Goal: Use online tool/utility: Utilize a website feature to perform a specific function

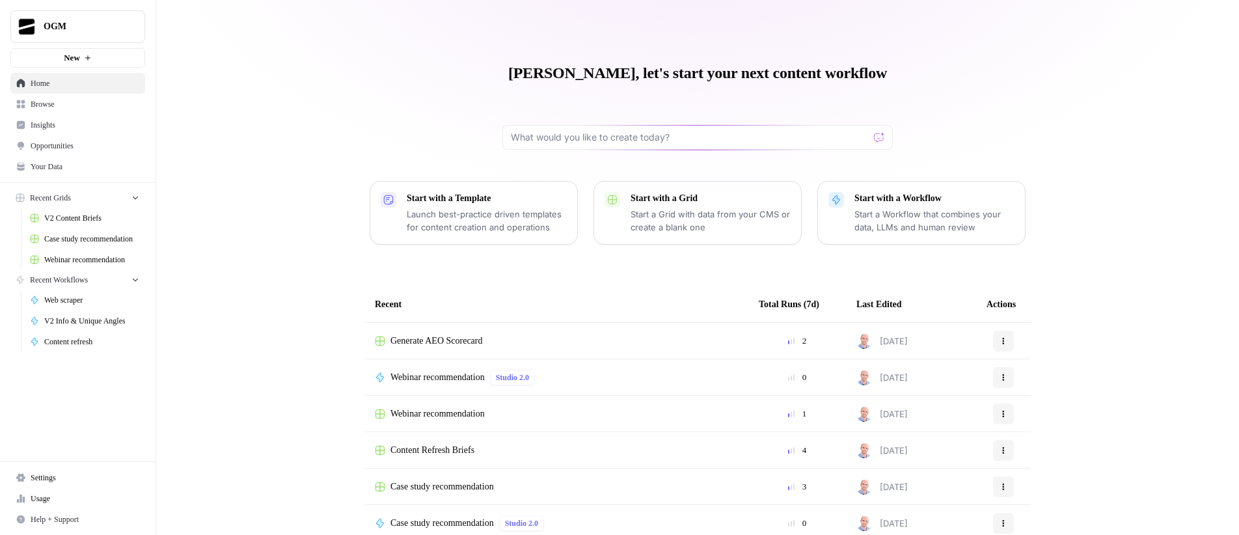
click at [87, 57] on icon "button" at bounding box center [88, 58] width 8 height 8
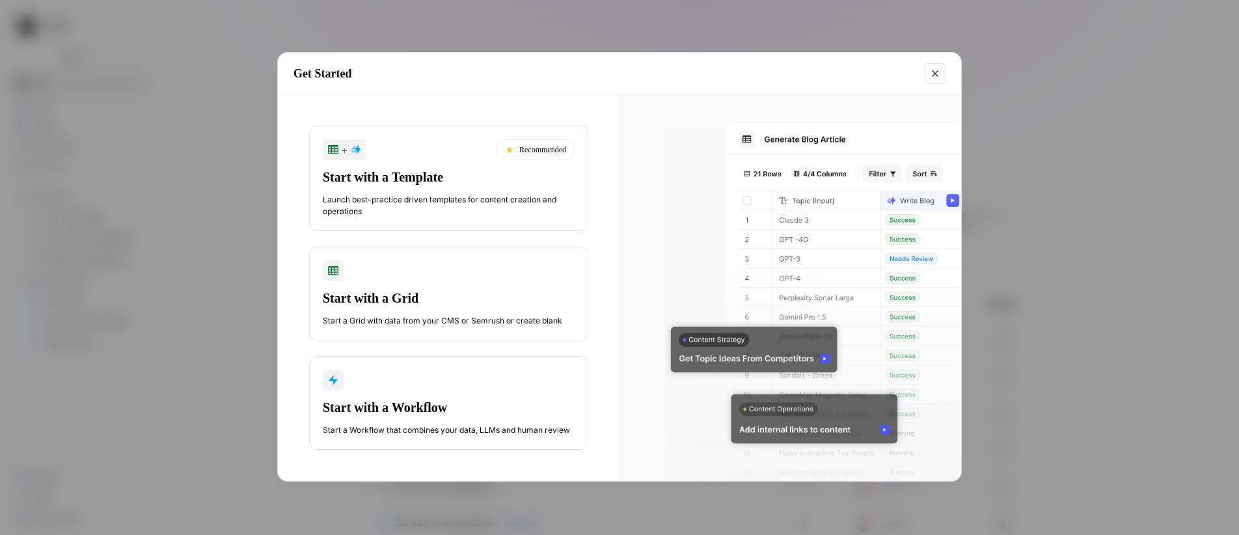
click at [429, 184] on div "Start with a Template" at bounding box center [449, 177] width 252 height 18
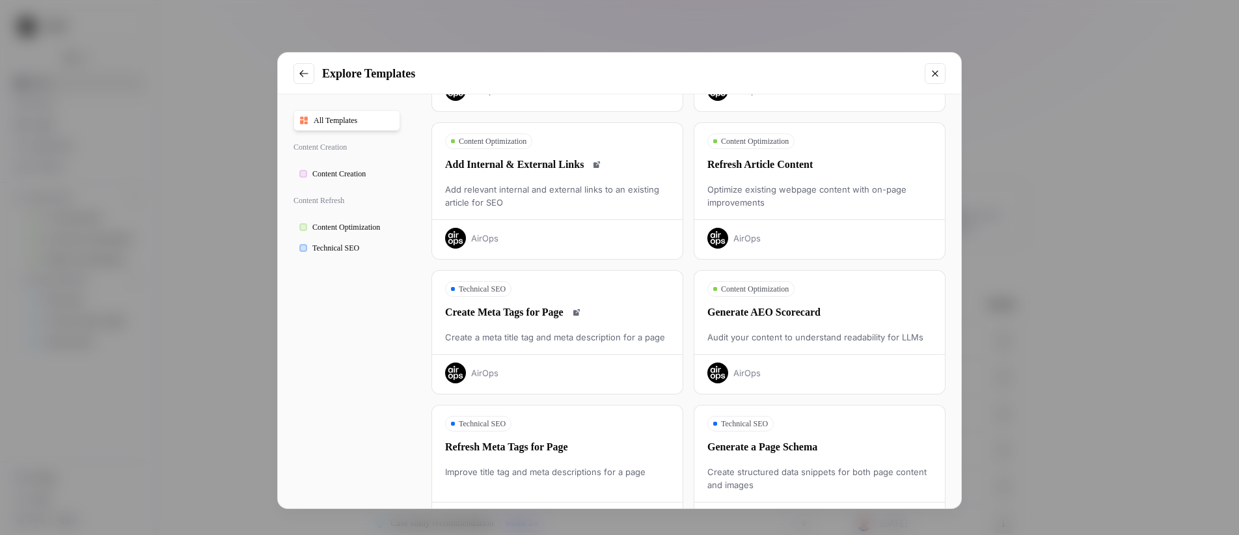
scroll to position [172, 0]
click at [807, 312] on div "Generate AEO Scorecard" at bounding box center [820, 312] width 251 height 16
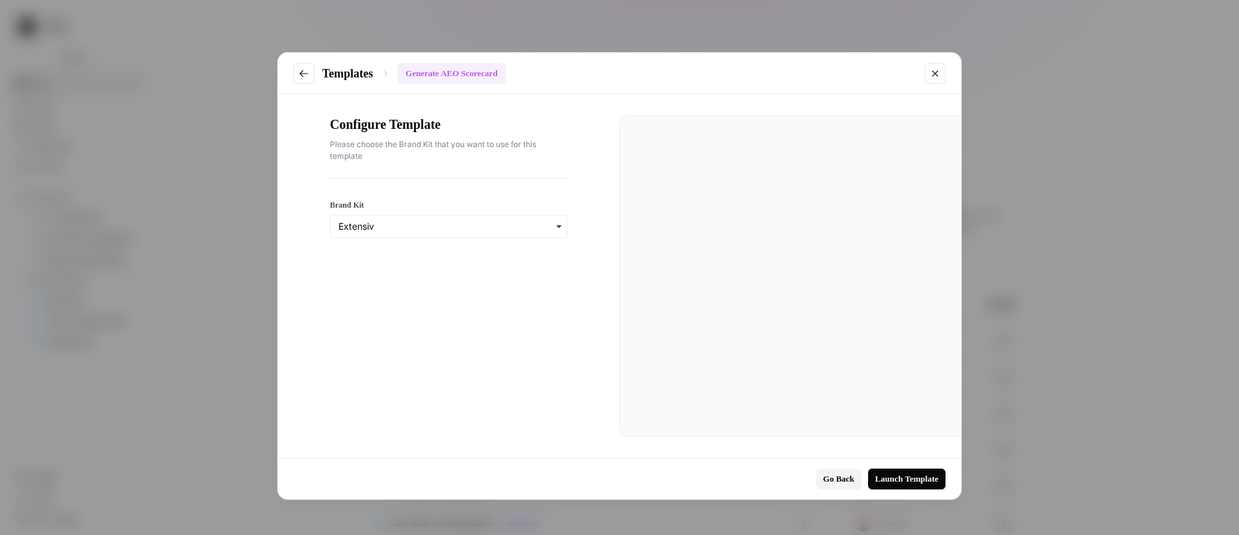
click at [930, 73] on icon "Close modal" at bounding box center [935, 73] width 10 height 10
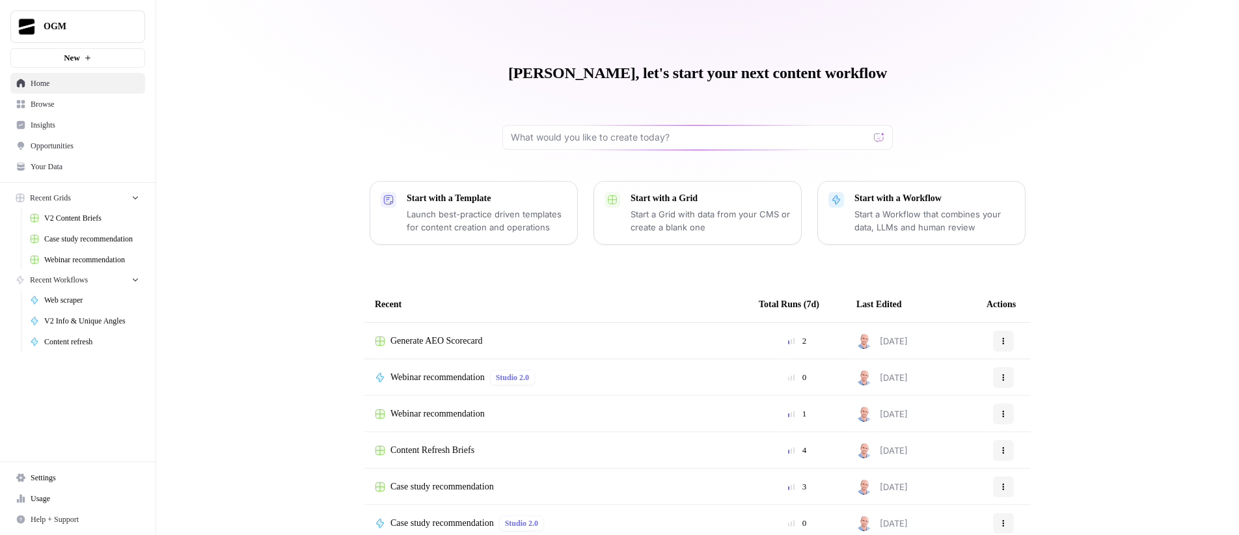
click at [53, 102] on span "Browse" at bounding box center [85, 104] width 109 height 12
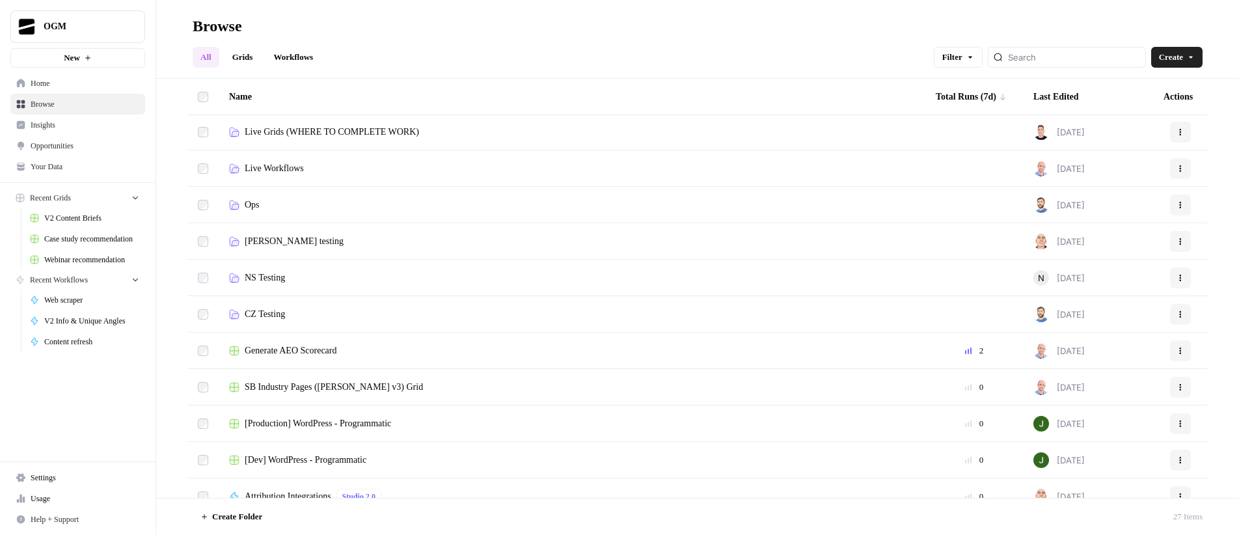
scroll to position [248, 0]
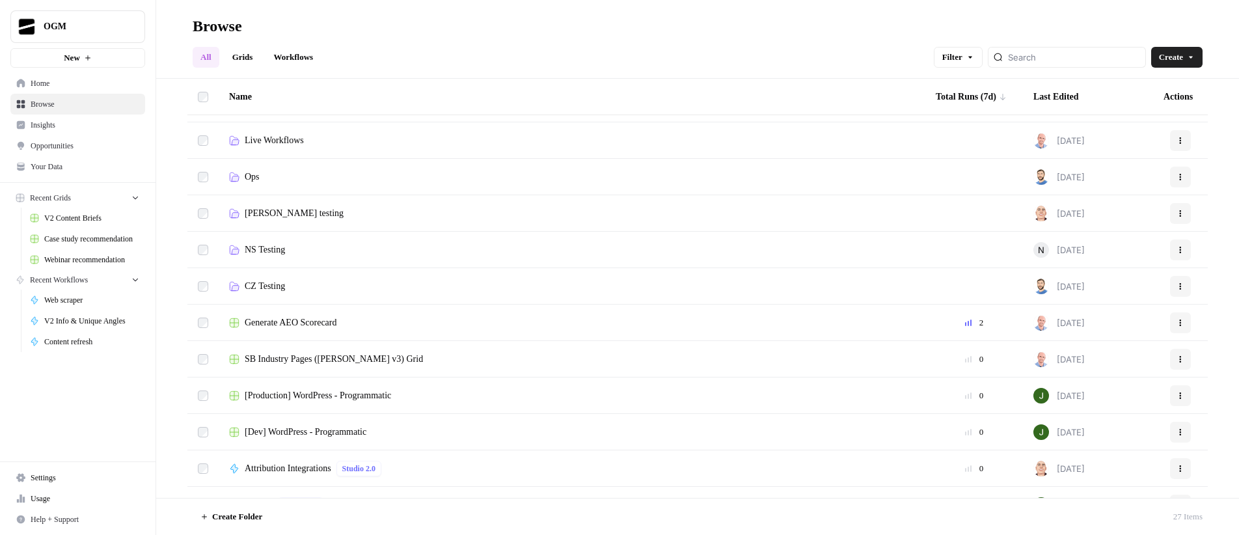
click at [300, 322] on span "Generate AEO Scorecard" at bounding box center [291, 322] width 92 height 13
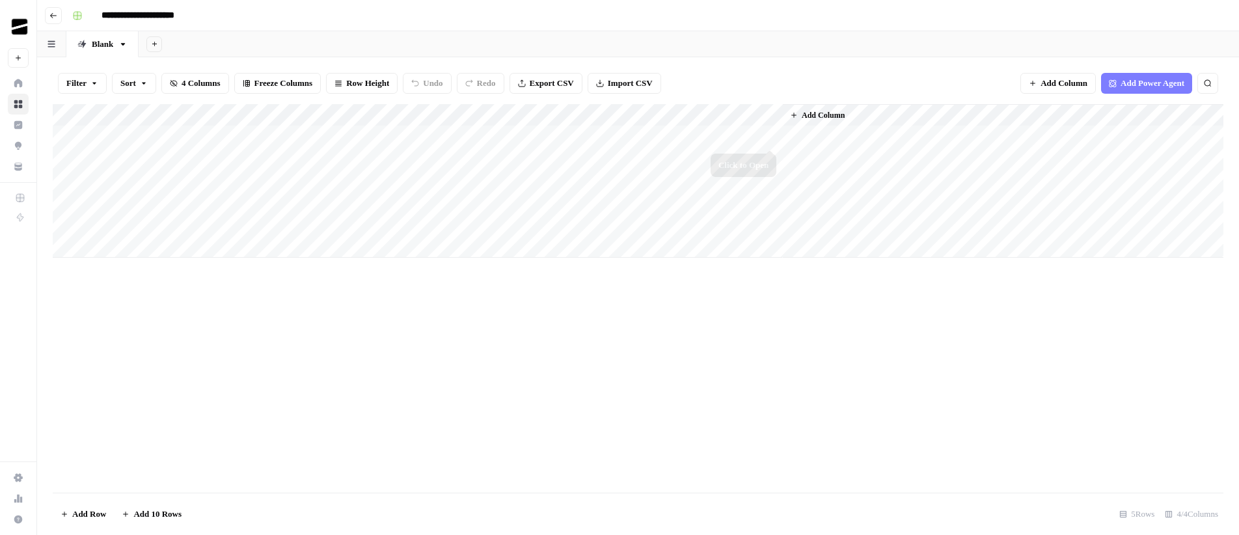
click at [769, 135] on div "Add Column" at bounding box center [638, 181] width 1171 height 154
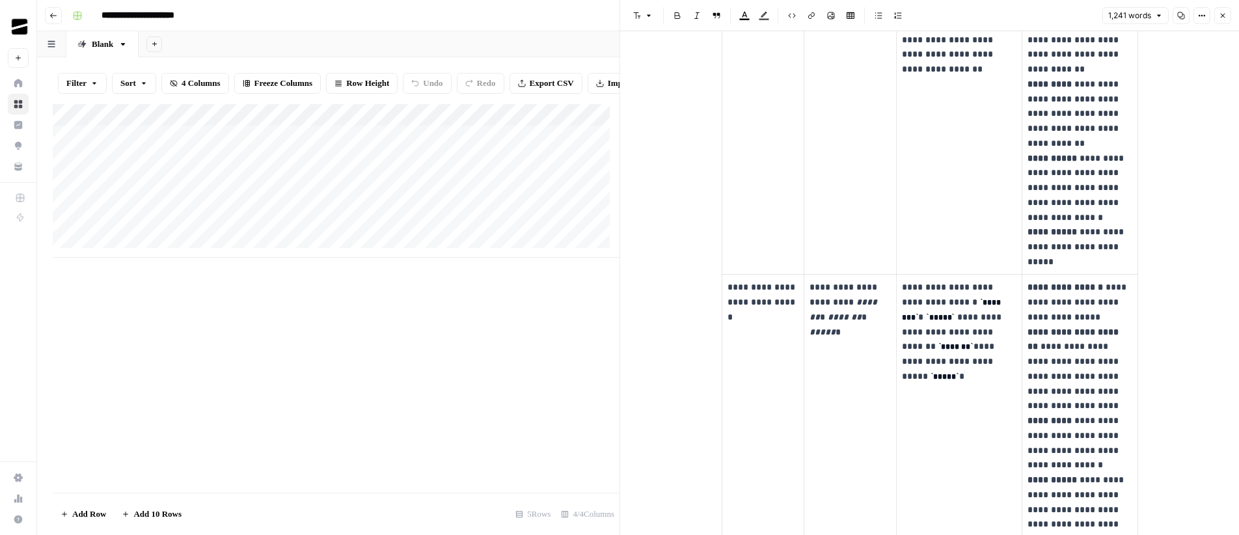
scroll to position [1050, 0]
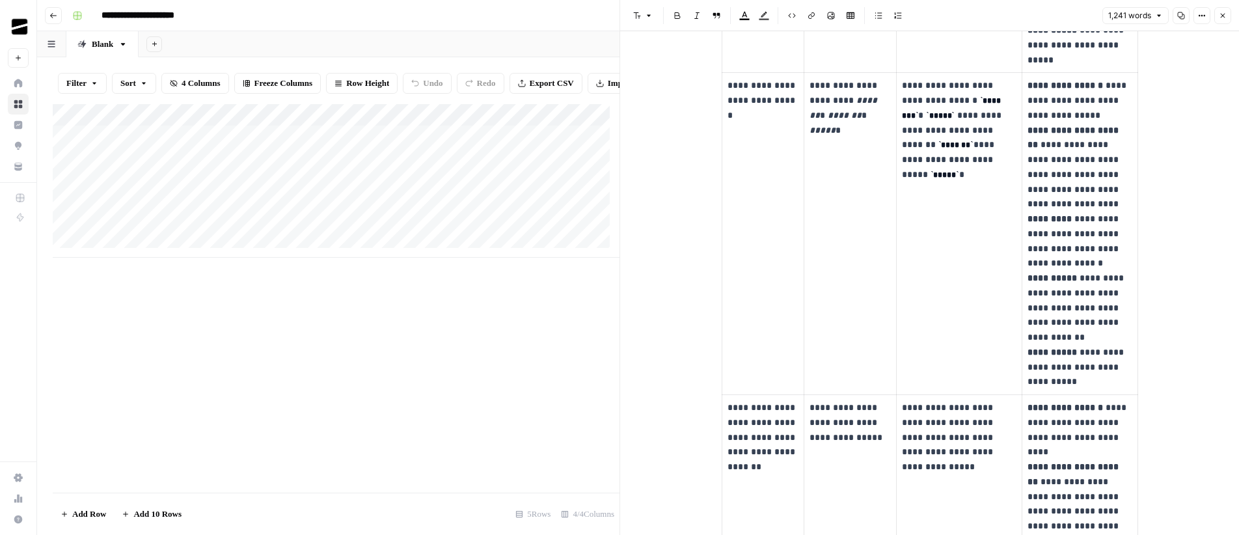
click at [1225, 14] on icon "button" at bounding box center [1223, 16] width 8 height 8
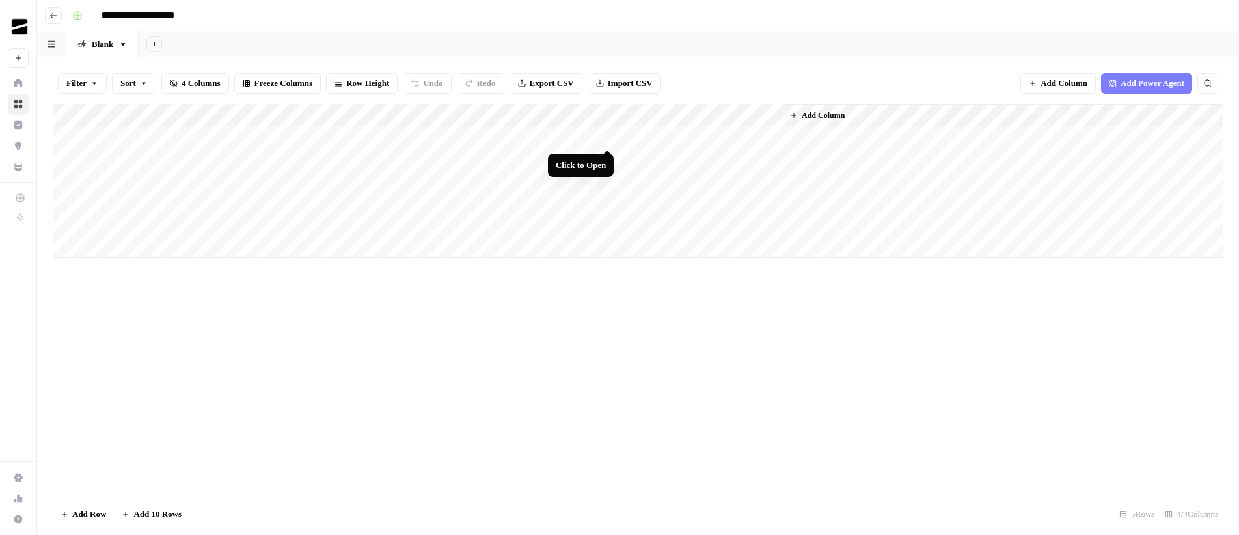
click at [609, 139] on div "Add Column" at bounding box center [638, 181] width 1171 height 154
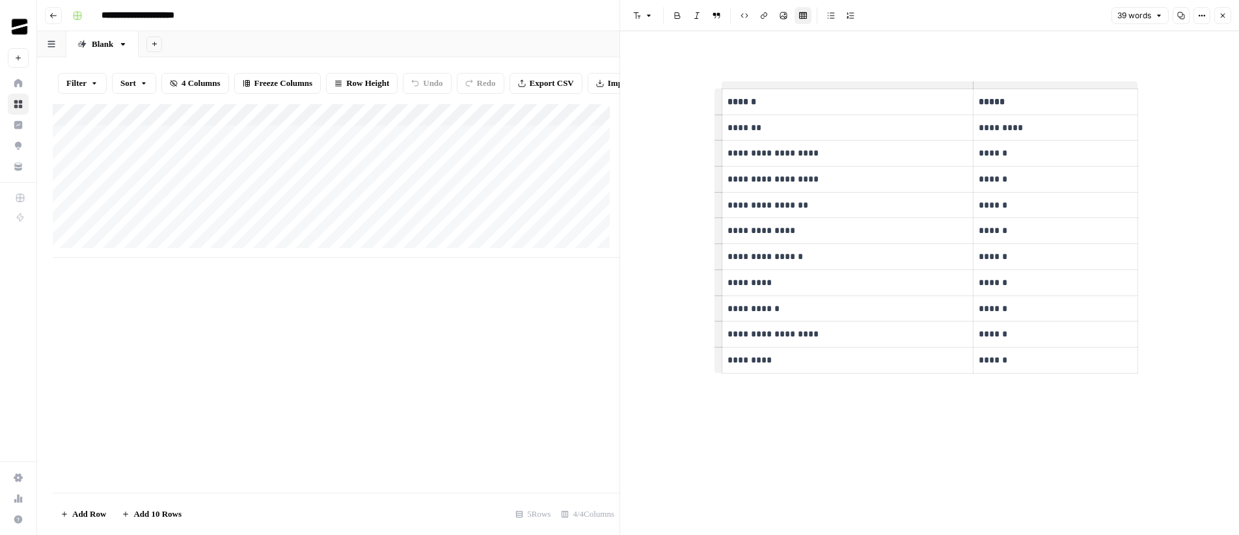
drag, startPoint x: 1226, startPoint y: 15, endPoint x: 1221, endPoint y: 39, distance: 24.6
click at [1221, 39] on div "**********" at bounding box center [930, 267] width 620 height 535
click at [1226, 16] on span "Close" at bounding box center [1226, 16] width 1 height 1
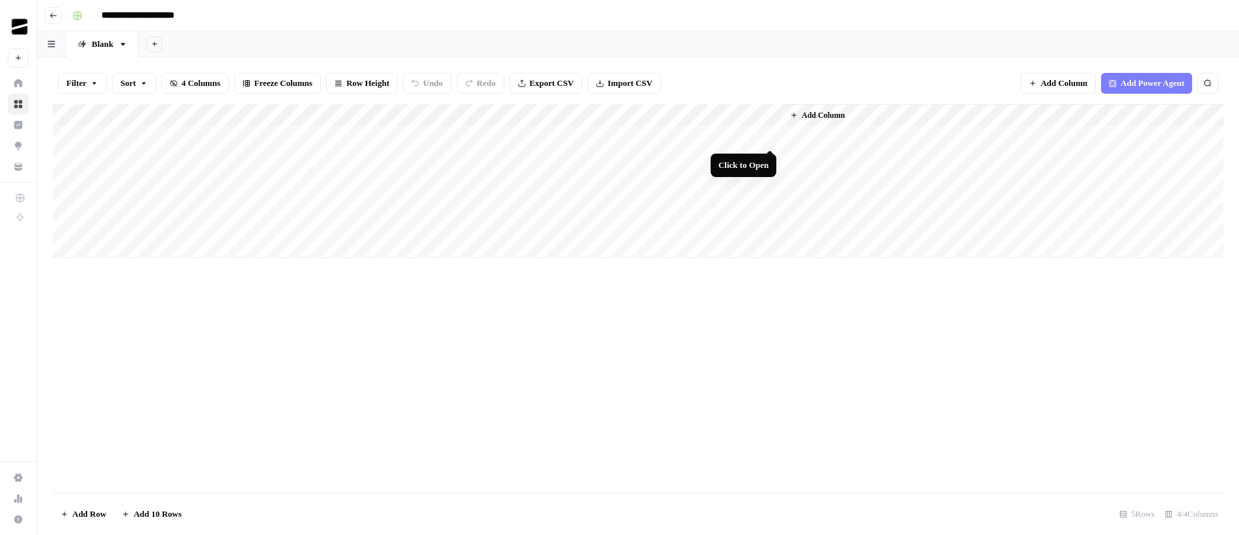
click at [769, 137] on div "Add Column" at bounding box center [638, 181] width 1171 height 154
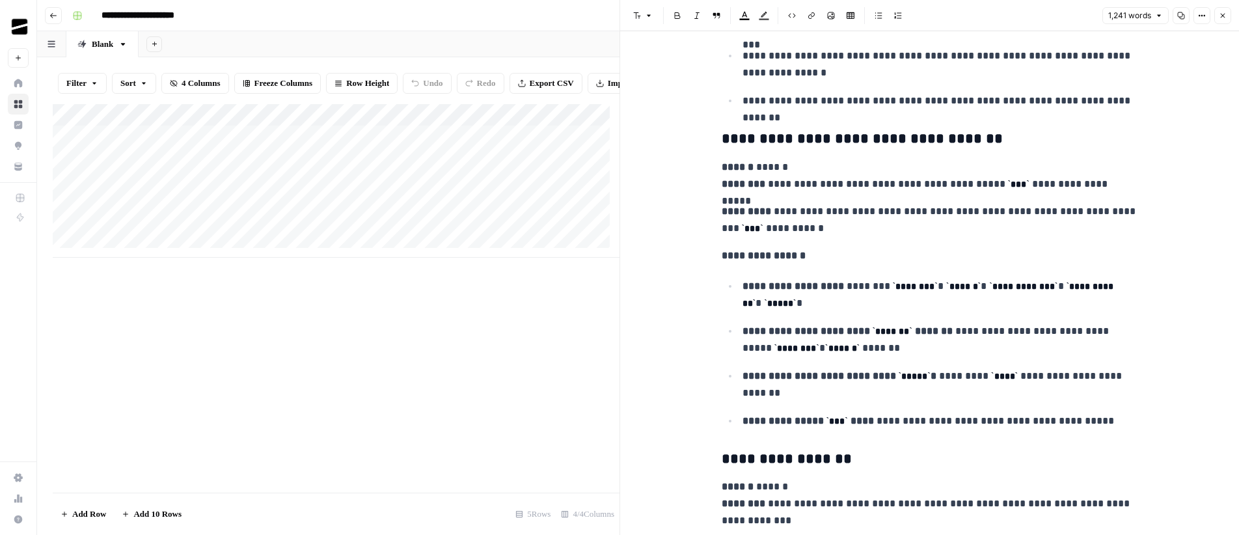
scroll to position [3682, 0]
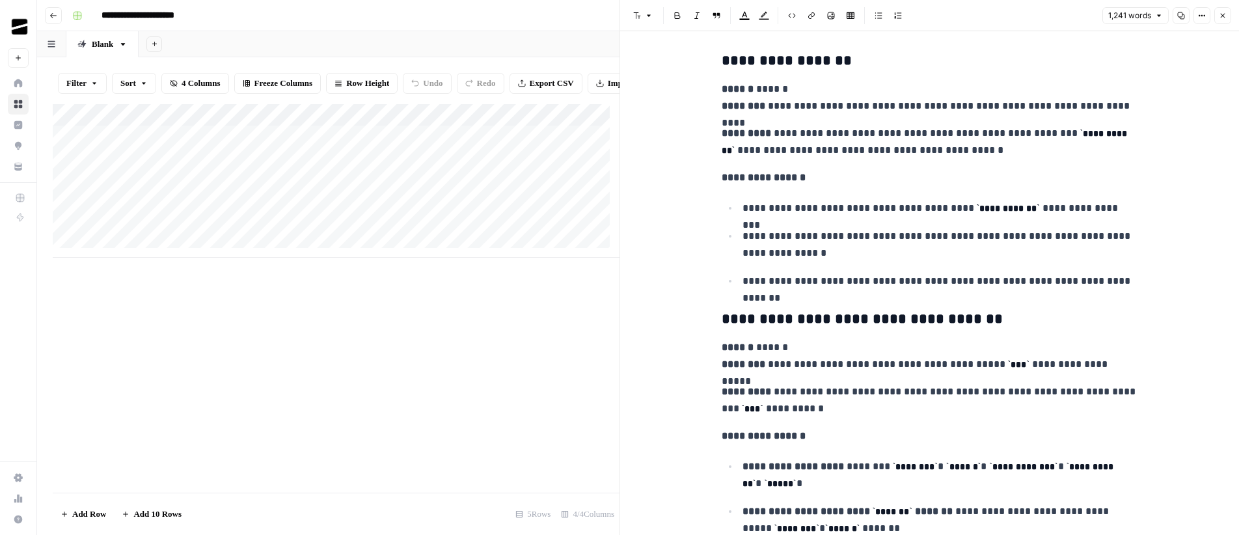
click at [1221, 15] on icon "button" at bounding box center [1223, 16] width 8 height 8
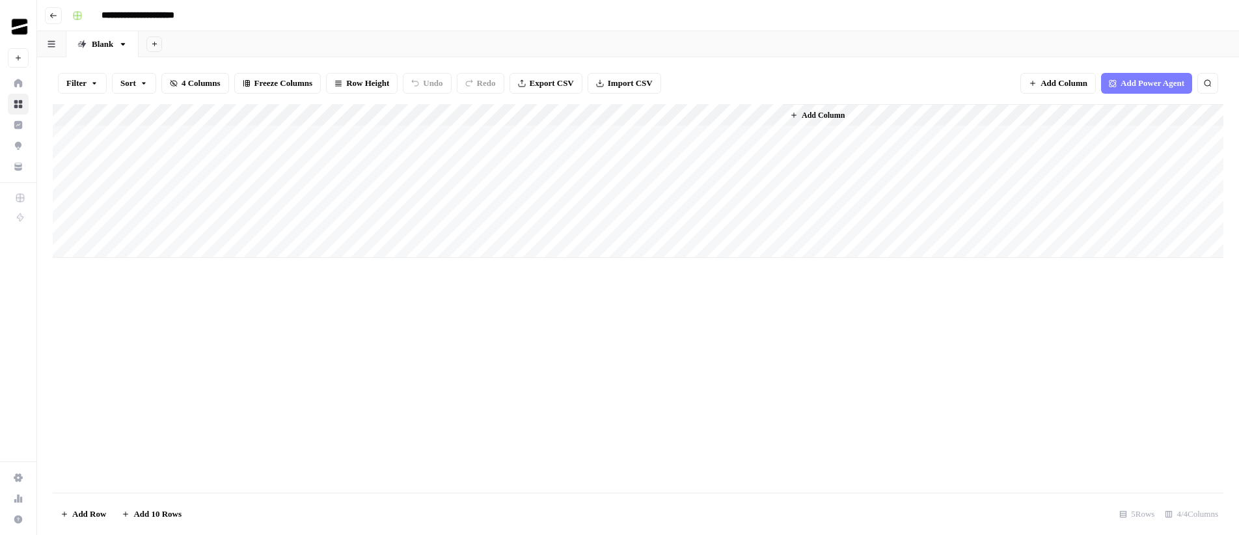
click at [55, 18] on icon "button" at bounding box center [53, 16] width 8 height 8
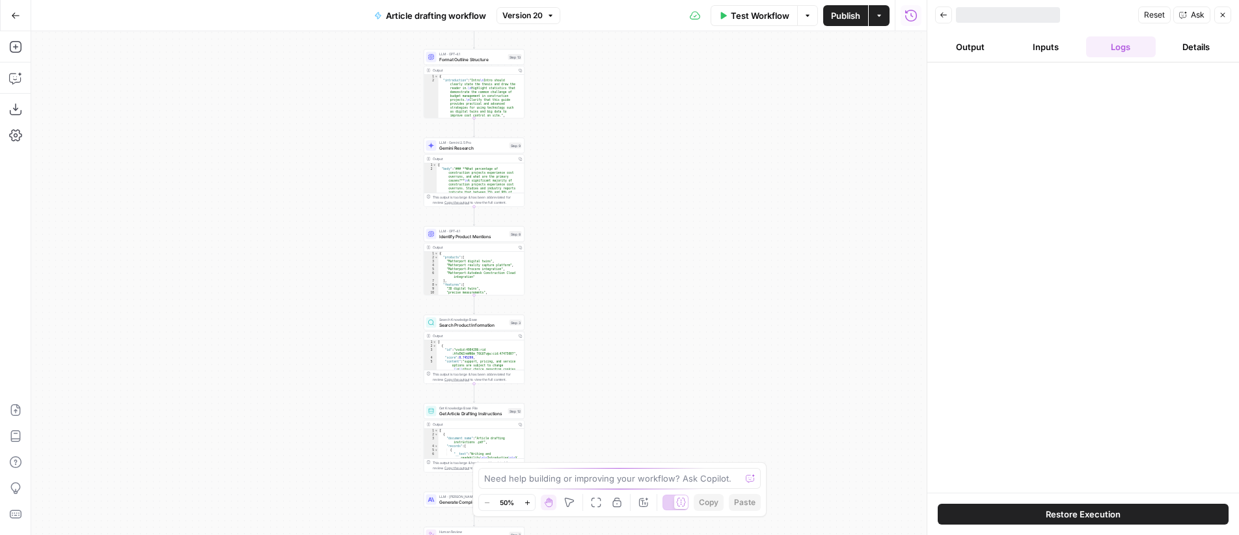
click at [612, 175] on div "Workflow Set Inputs Inputs LLM · GPT-4.1 Generate Research Questions Step 1 Out…" at bounding box center [479, 283] width 896 height 504
click at [676, 213] on div "Workflow Set Inputs Inputs LLM · GPT-4.1 Generate Research Questions Step 1 Out…" at bounding box center [479, 283] width 896 height 504
click at [648, 159] on div "Workflow Set Inputs Inputs LLM · GPT-4.1 Generate Research Questions Step 1 Out…" at bounding box center [479, 283] width 896 height 504
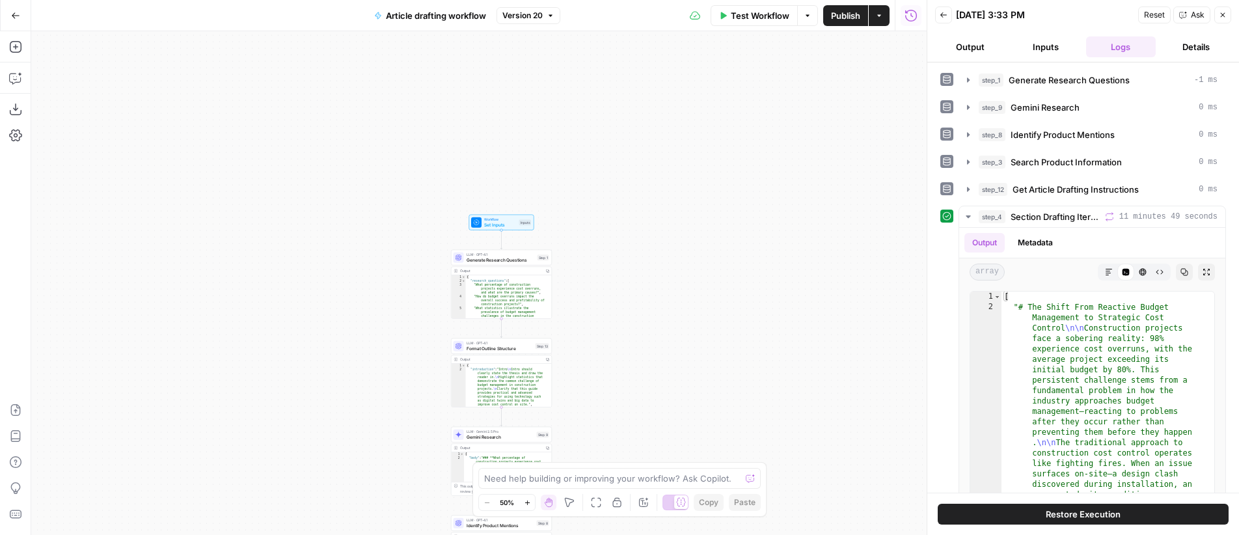
drag, startPoint x: 780, startPoint y: 276, endPoint x: 736, endPoint y: 193, distance: 93.8
click at [736, 193] on div "Workflow Set Inputs Inputs LLM · GPT-4.1 Generate Research Questions Step 1 Out…" at bounding box center [479, 283] width 896 height 504
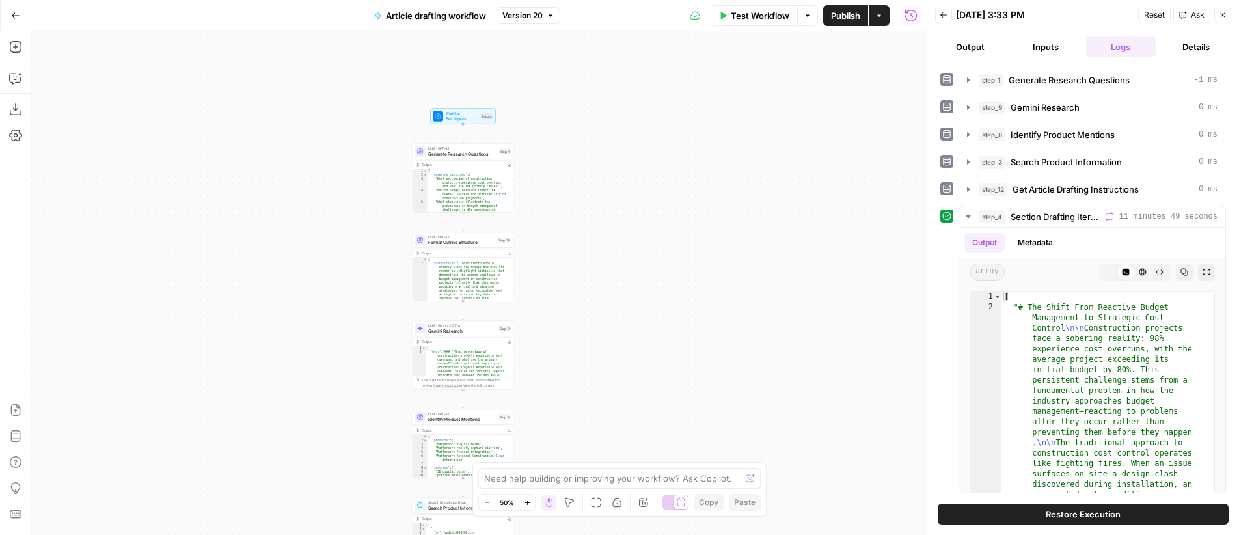
drag, startPoint x: 758, startPoint y: 280, endPoint x: 720, endPoint y: 174, distance: 112.8
click at [720, 174] on div "Workflow Set Inputs Inputs LLM · GPT-4.1 Generate Research Questions Step 1 Out…" at bounding box center [479, 283] width 896 height 504
click at [884, 17] on button "Actions" at bounding box center [879, 15] width 21 height 21
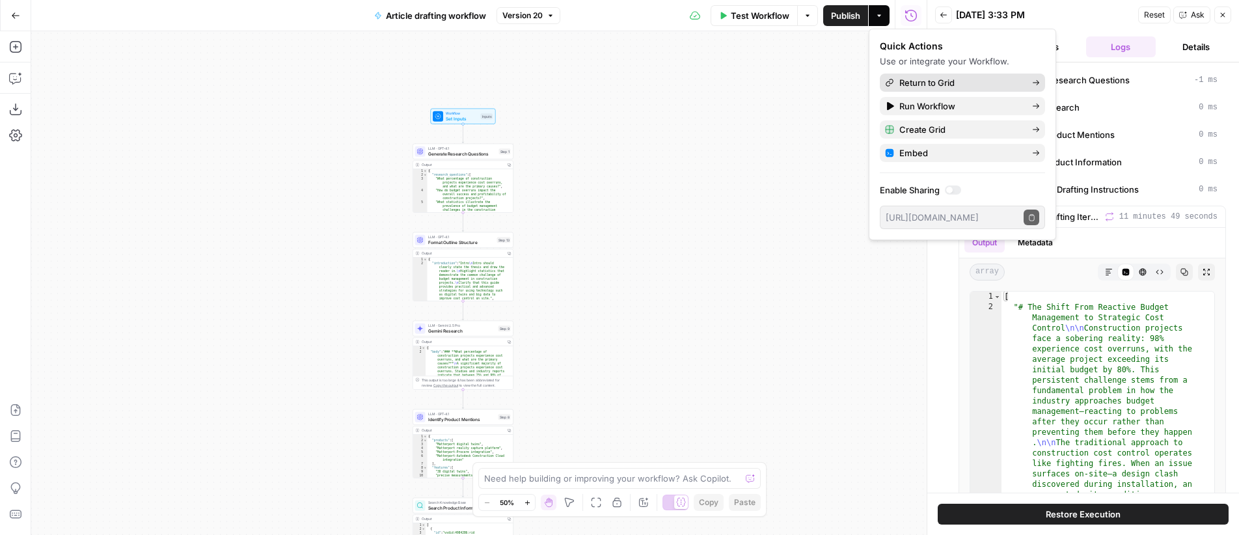
click at [951, 83] on span "Return to Grid" at bounding box center [961, 82] width 122 height 13
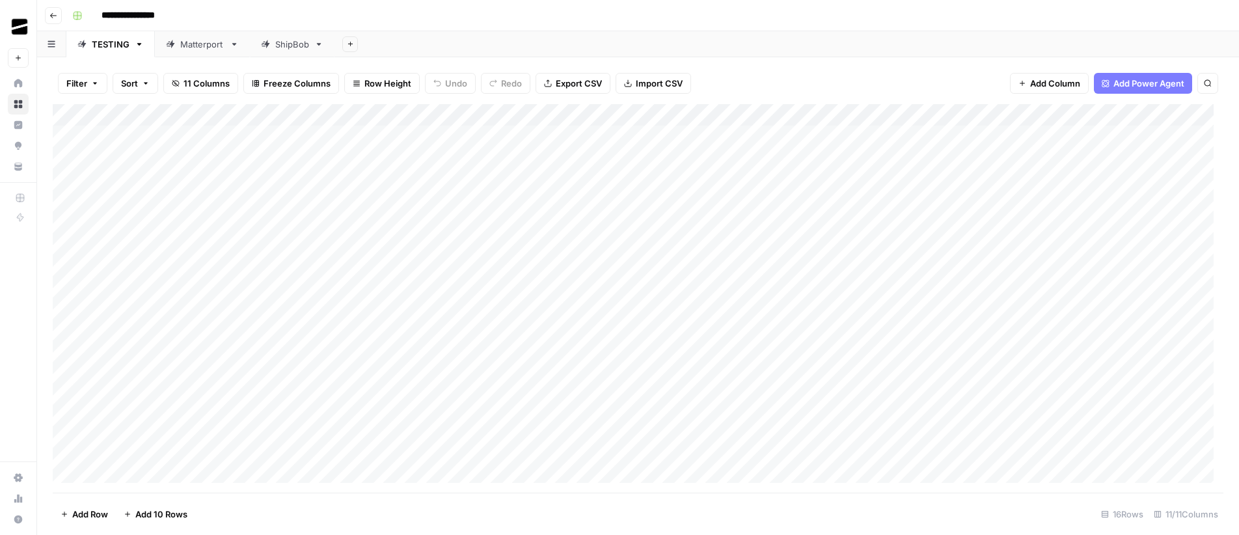
click at [188, 44] on div "Matterport" at bounding box center [202, 44] width 44 height 13
click at [282, 46] on div "ShipBob" at bounding box center [292, 44] width 34 height 13
click at [706, 180] on div "Add Column" at bounding box center [638, 192] width 1171 height 176
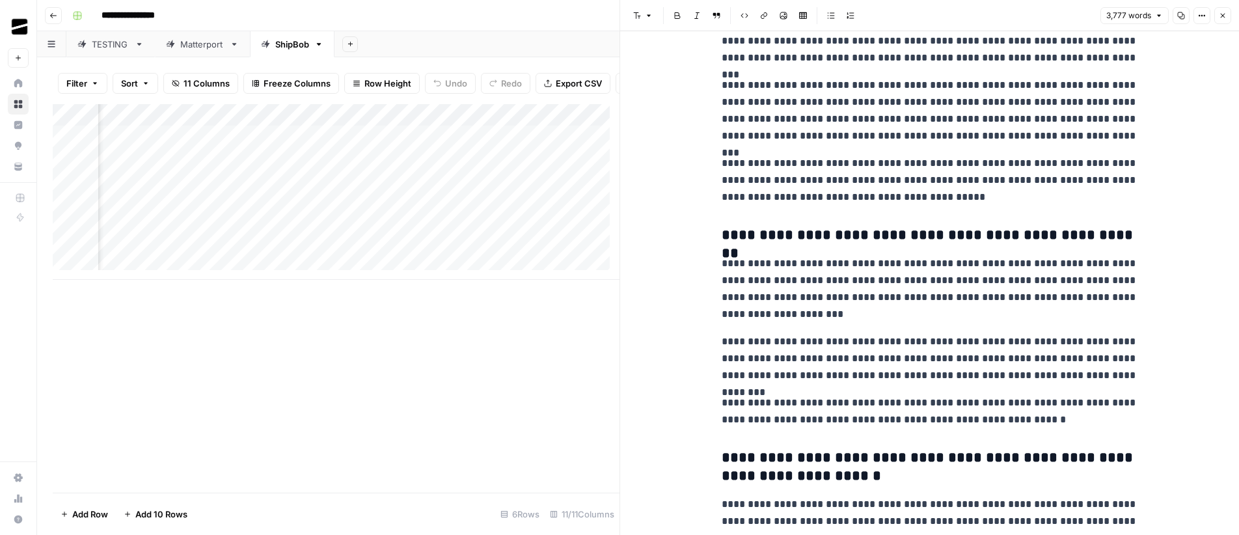
scroll to position [7347, 0]
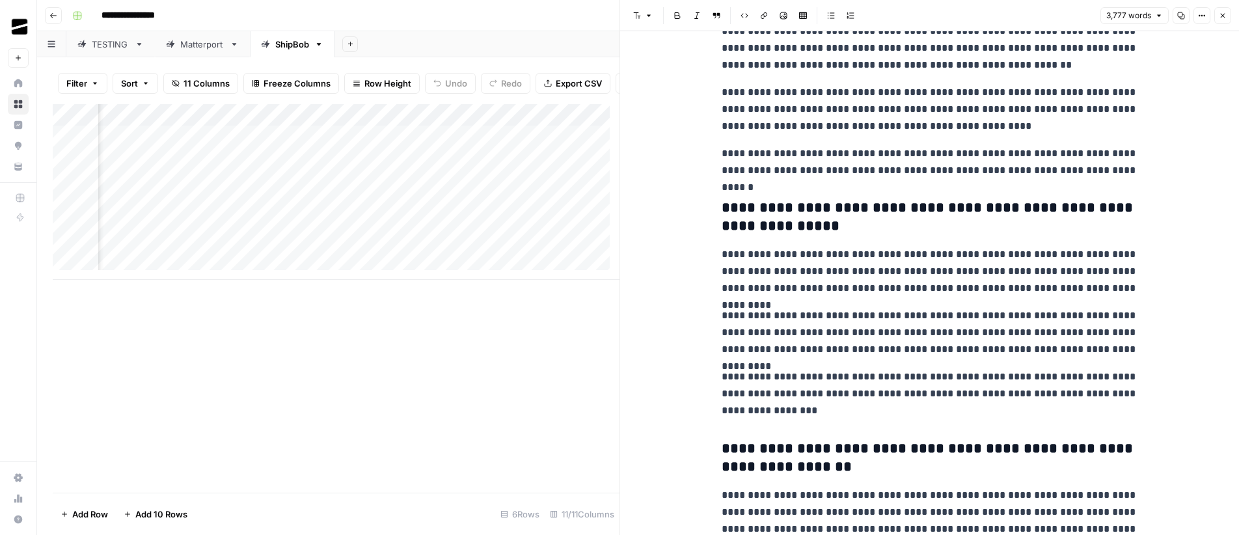
click at [1222, 14] on icon "button" at bounding box center [1223, 16] width 8 height 8
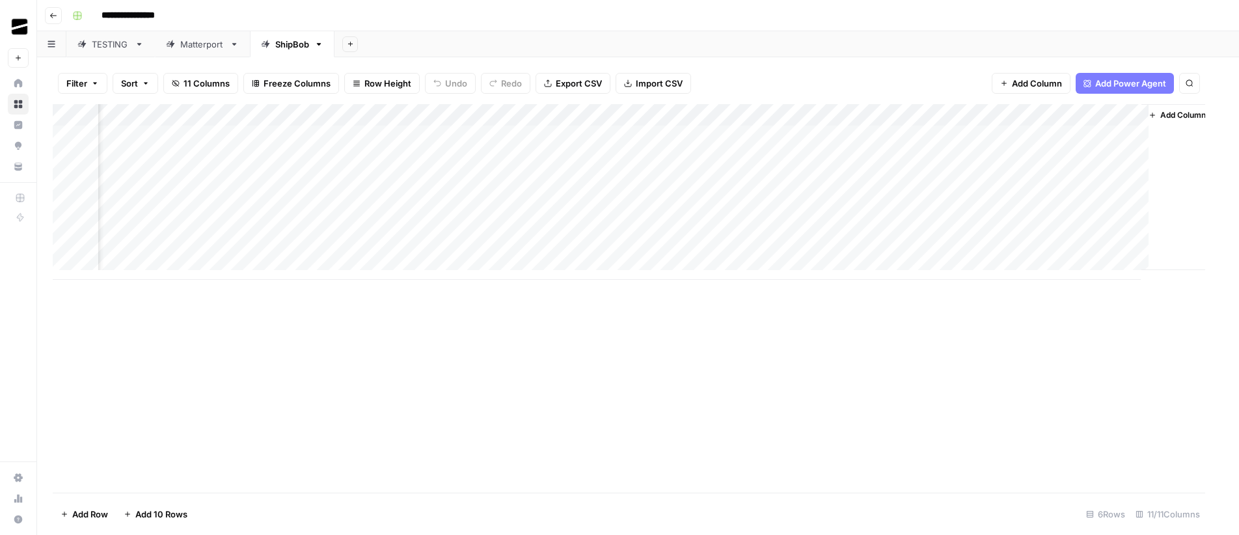
scroll to position [0, 550]
click at [723, 159] on div "Add Column" at bounding box center [638, 192] width 1171 height 176
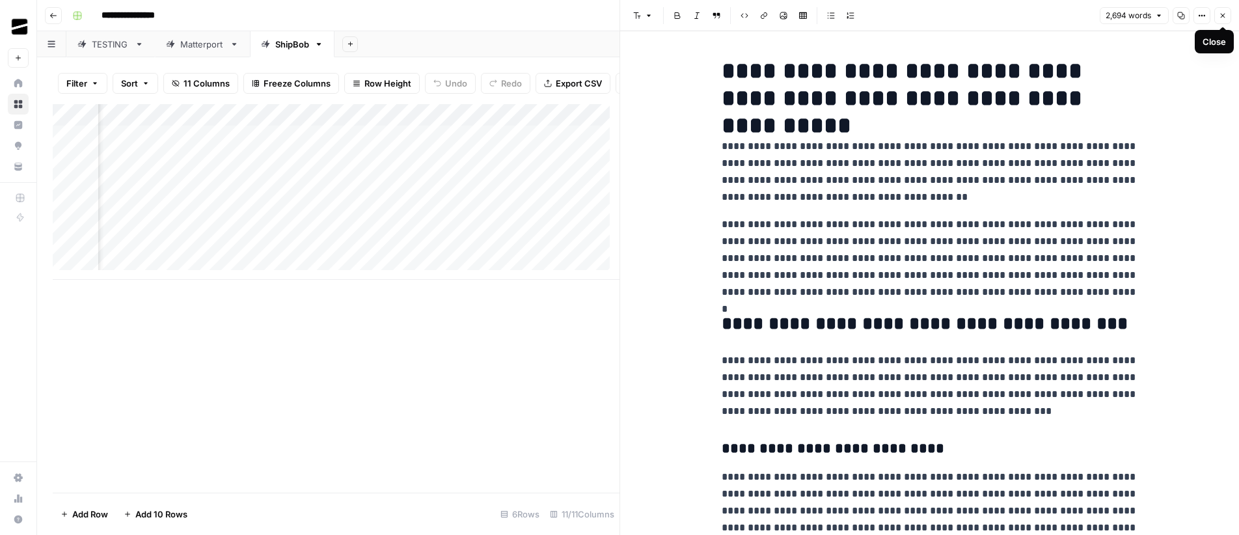
click at [1224, 19] on icon "button" at bounding box center [1223, 16] width 8 height 8
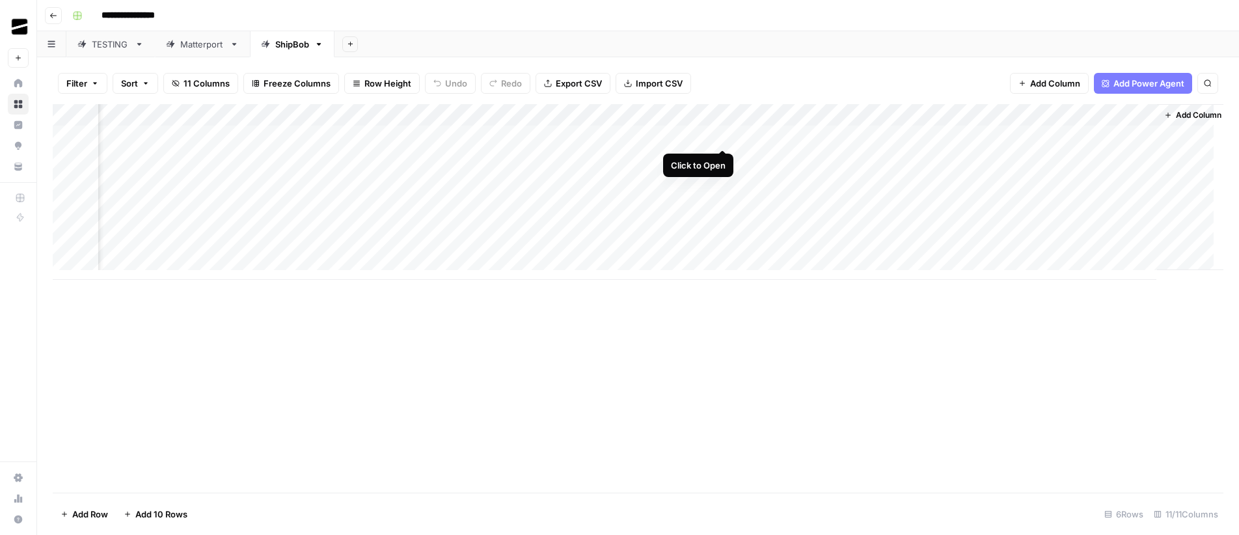
click at [726, 135] on div "Add Column" at bounding box center [638, 192] width 1171 height 176
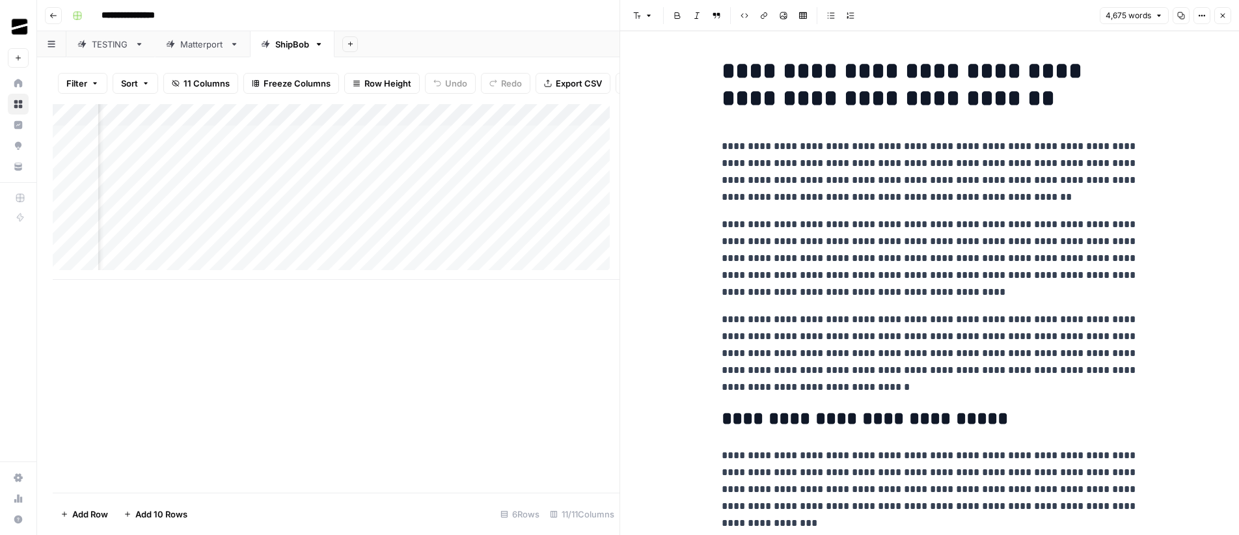
click at [1225, 15] on icon "button" at bounding box center [1223, 16] width 8 height 8
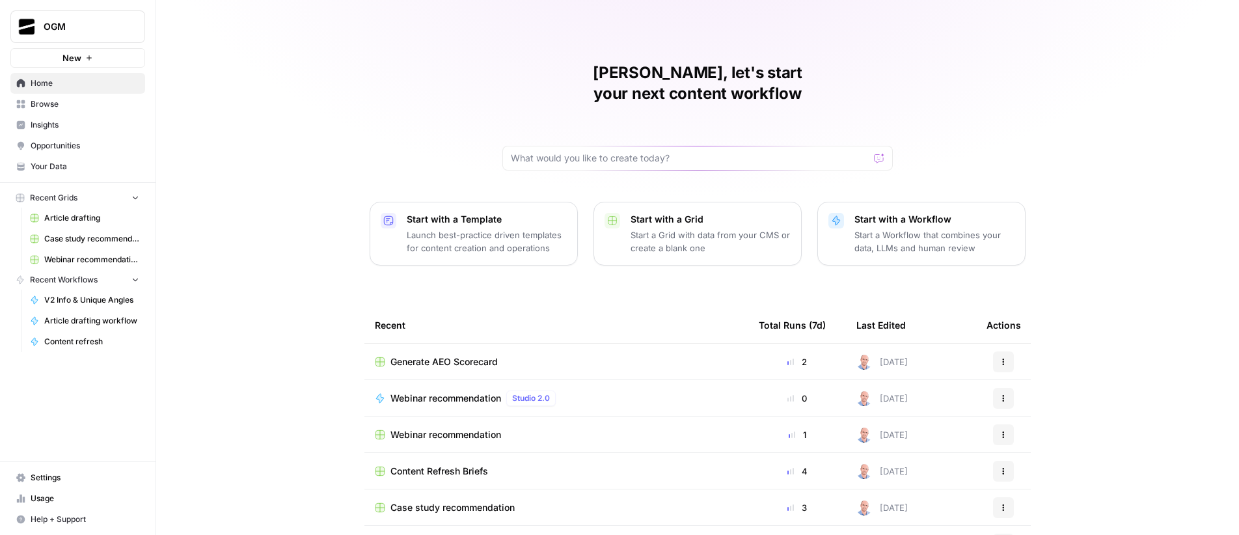
click at [449, 355] on span "Generate AEO Scorecard" at bounding box center [444, 361] width 107 height 13
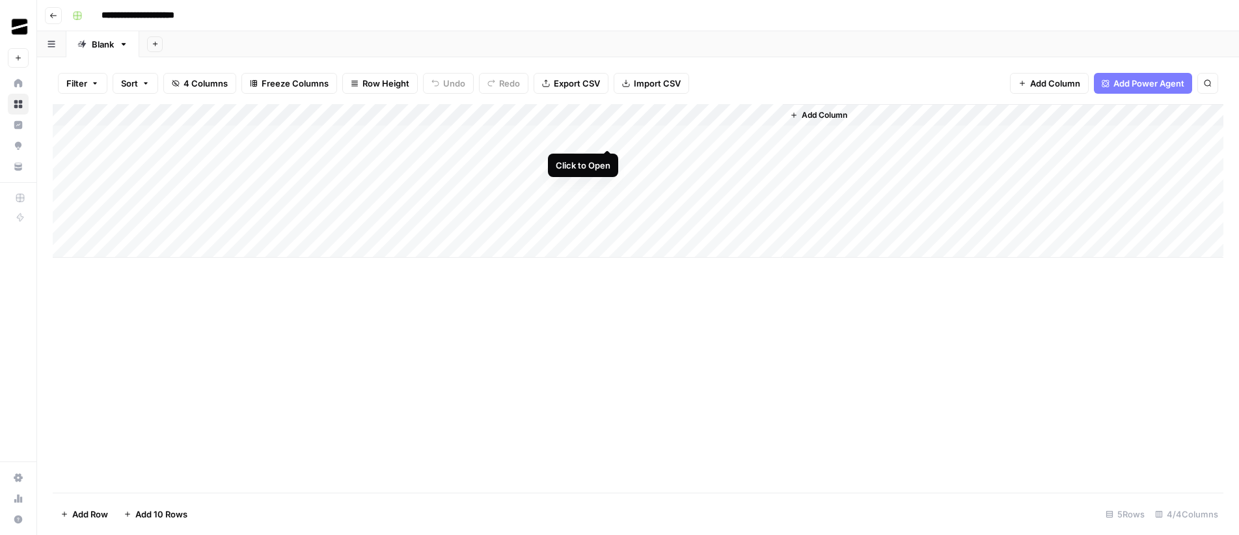
click at [609, 135] on div "Add Column" at bounding box center [638, 181] width 1171 height 154
